Goal: Task Accomplishment & Management: Use online tool/utility

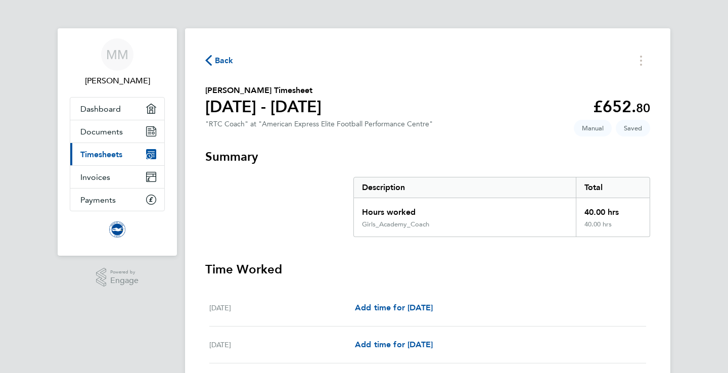
click at [217, 62] on span "Back" at bounding box center [224, 61] width 19 height 12
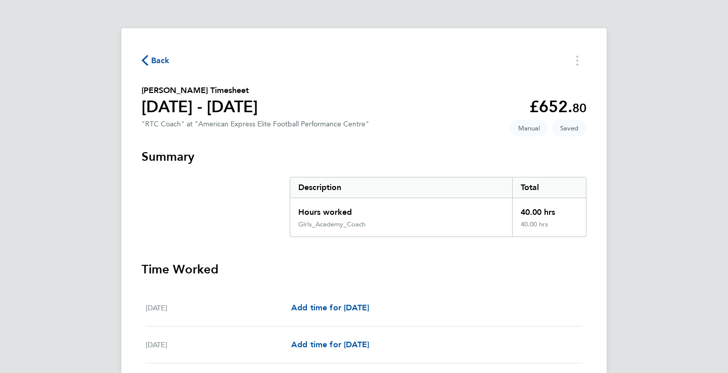
click at [162, 62] on span "Back" at bounding box center [160, 61] width 19 height 12
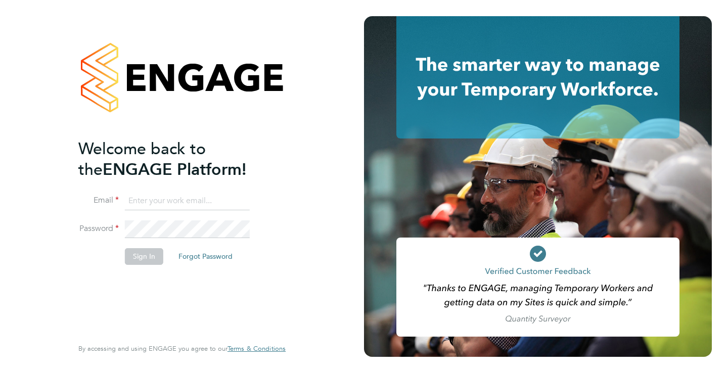
type input "m.k.mccready@outlook.com"
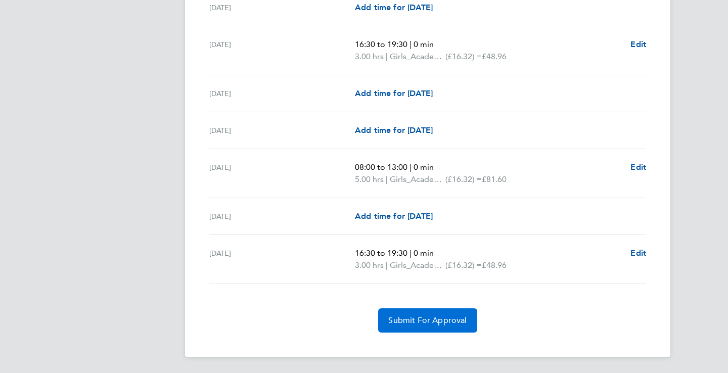
scroll to position [1247, 0]
click at [453, 321] on span "Submit For Approval" at bounding box center [427, 321] width 78 height 10
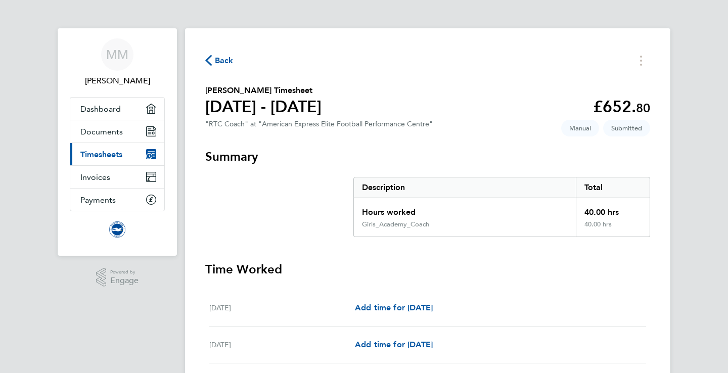
scroll to position [0, 0]
click at [225, 66] on span "Back" at bounding box center [224, 61] width 19 height 12
